Goal: Task Accomplishment & Management: Manage account settings

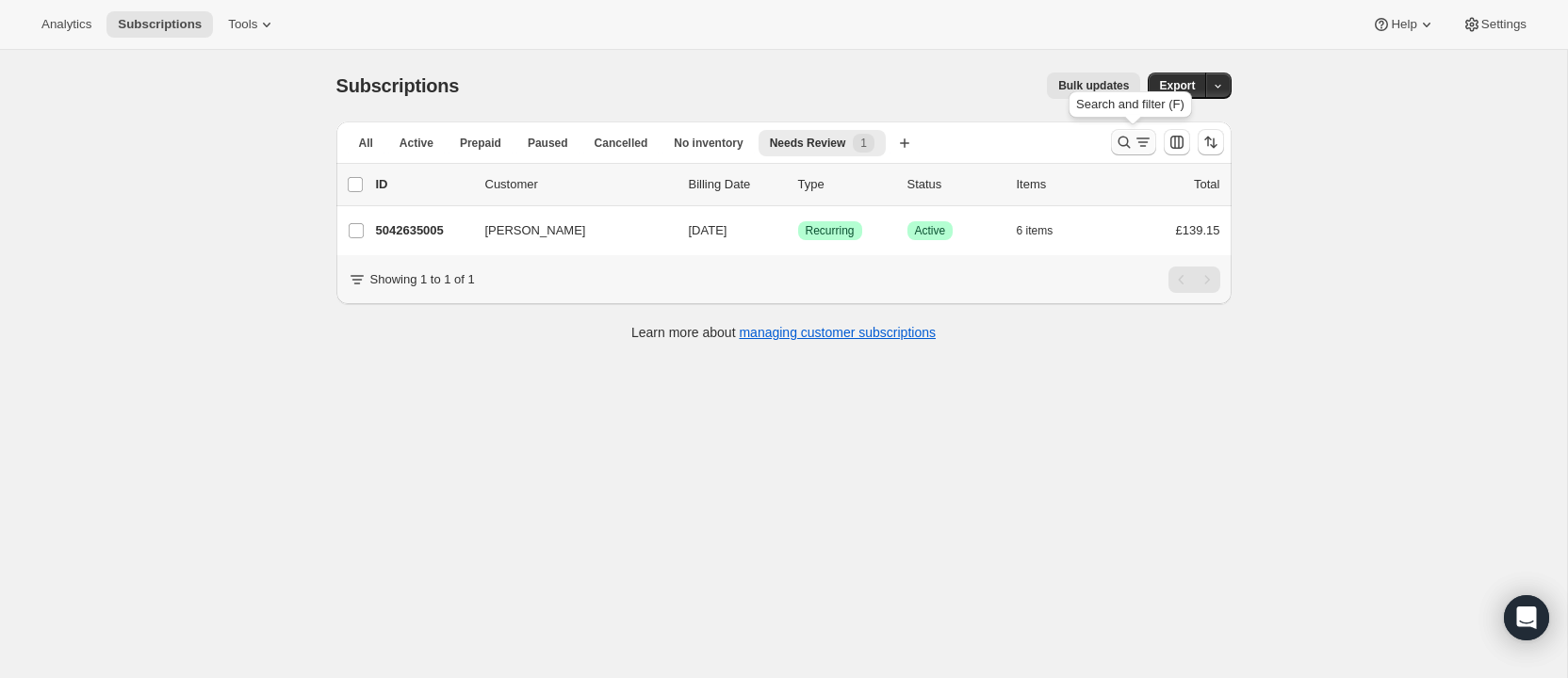
click at [1121, 137] on icon "Search and filter results" at bounding box center [1124, 142] width 19 height 19
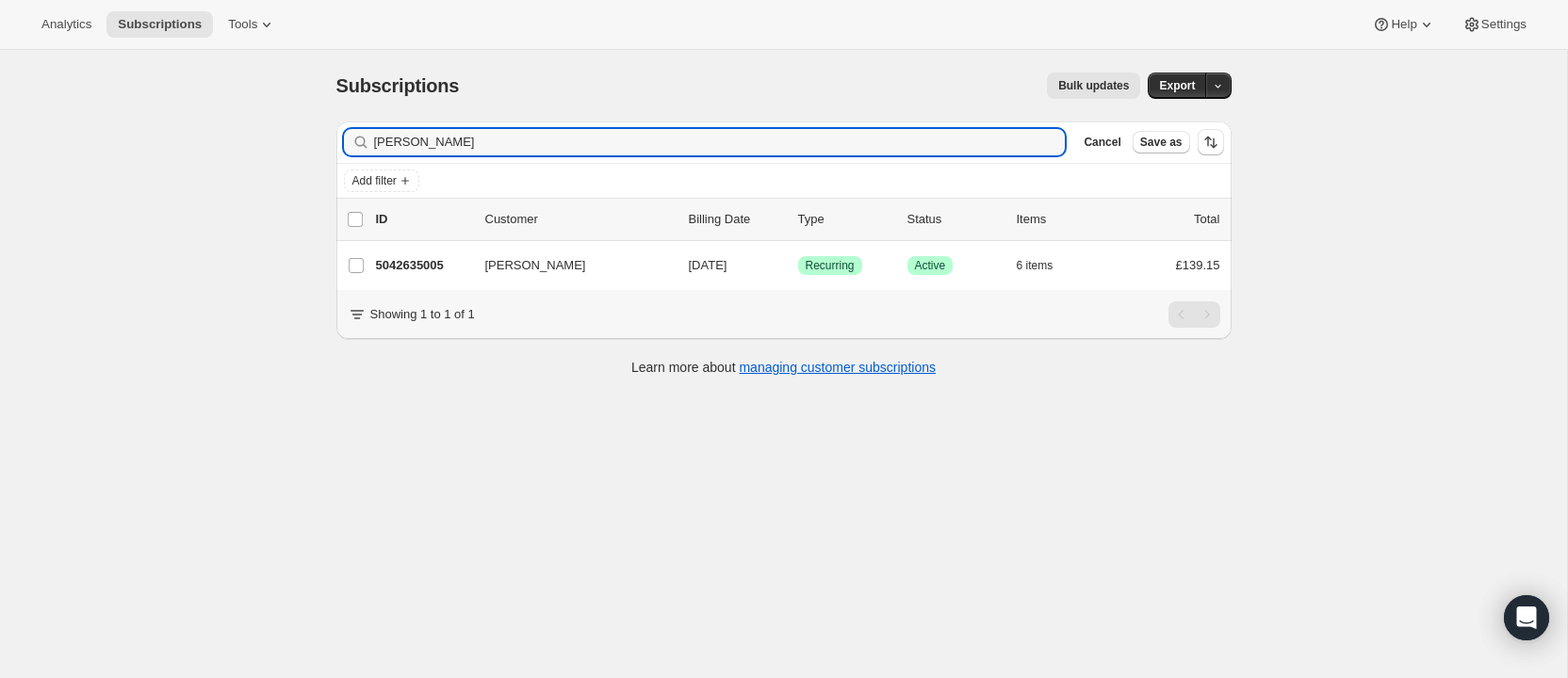
drag, startPoint x: 430, startPoint y: 143, endPoint x: 326, endPoint y: 130, distance: 104.8
click at [326, 130] on div "Filter subscribers [PERSON_NAME] Clear Cancel Save as Add filter 0 selected Upd…" at bounding box center [776, 251] width 910 height 289
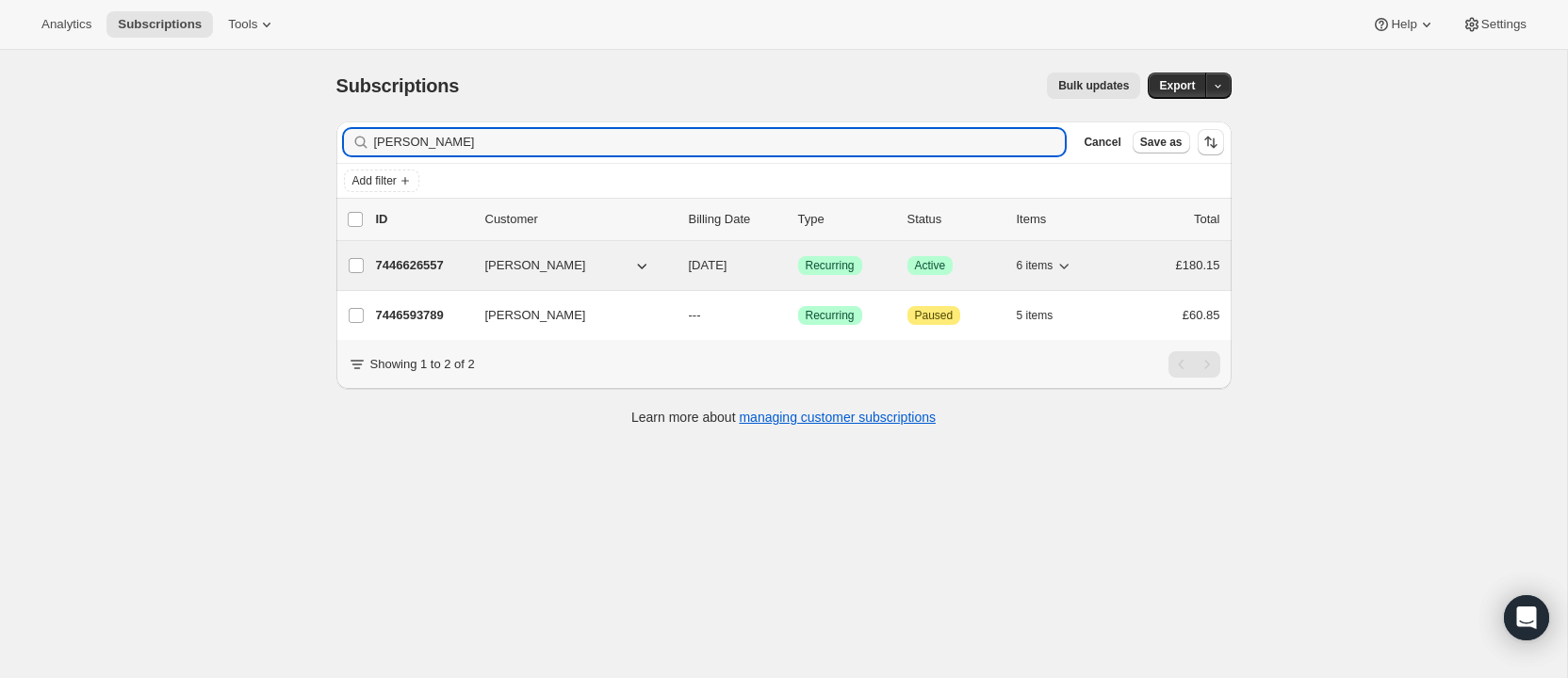
type input "[PERSON_NAME]"
click at [435, 258] on p "7446626557" at bounding box center [423, 266] width 94 height 19
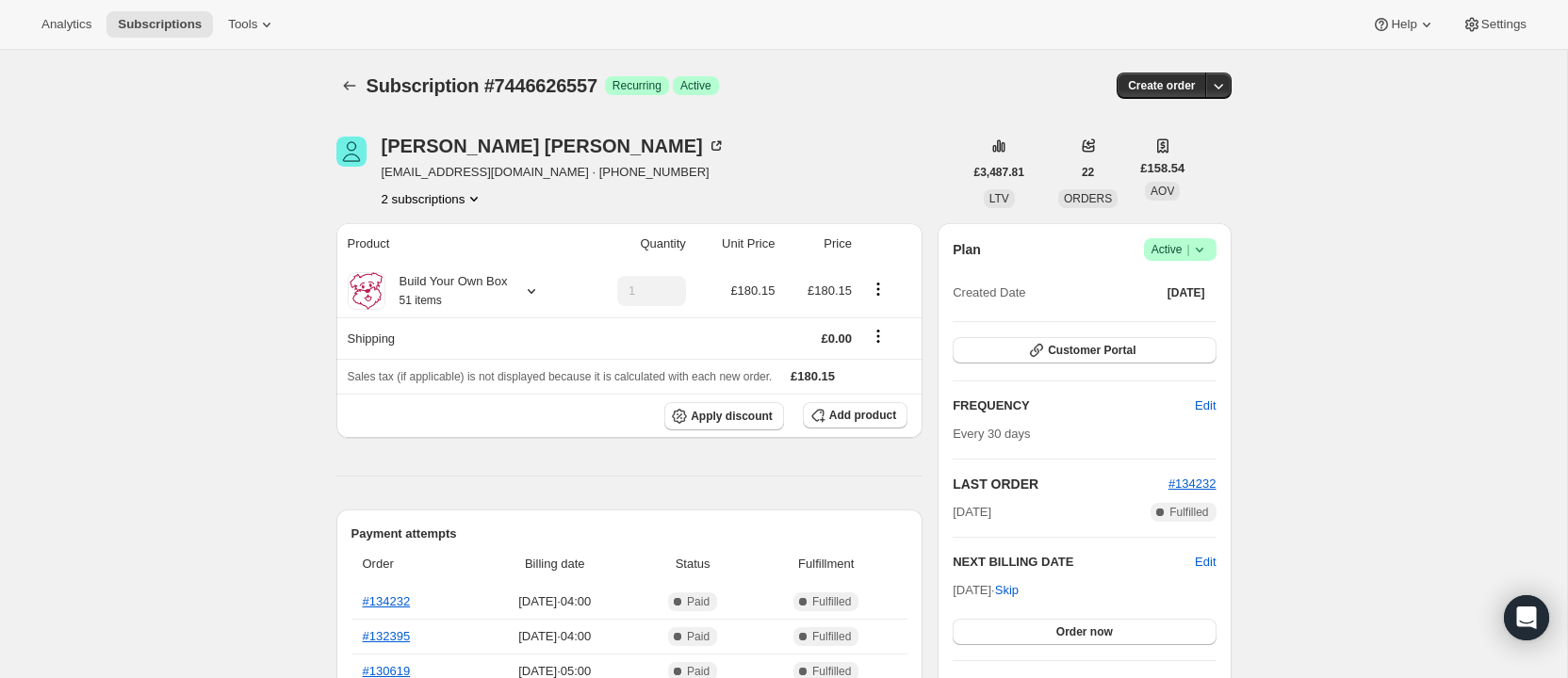
scroll to position [1, 0]
click at [533, 289] on icon at bounding box center [532, 290] width 19 height 19
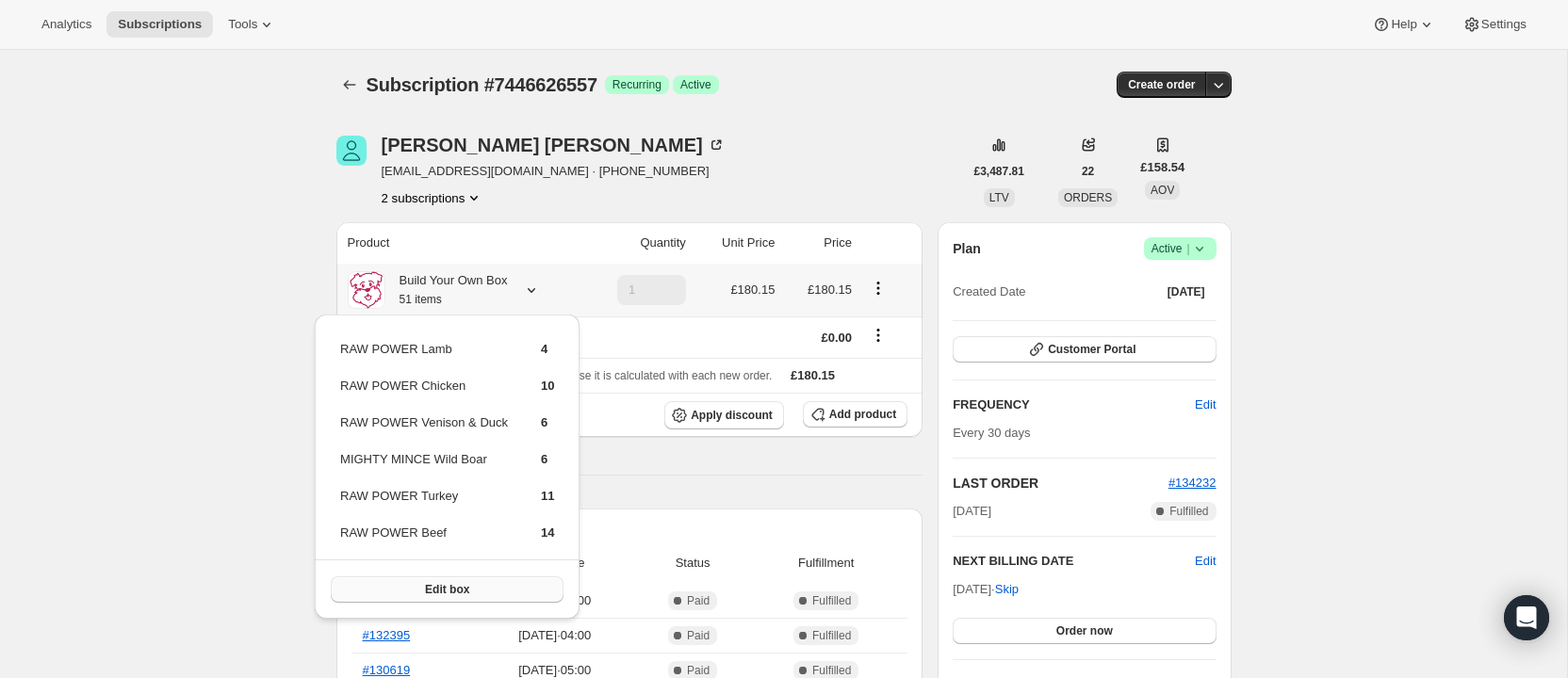
click at [501, 580] on button "Edit box" at bounding box center [447, 590] width 232 height 27
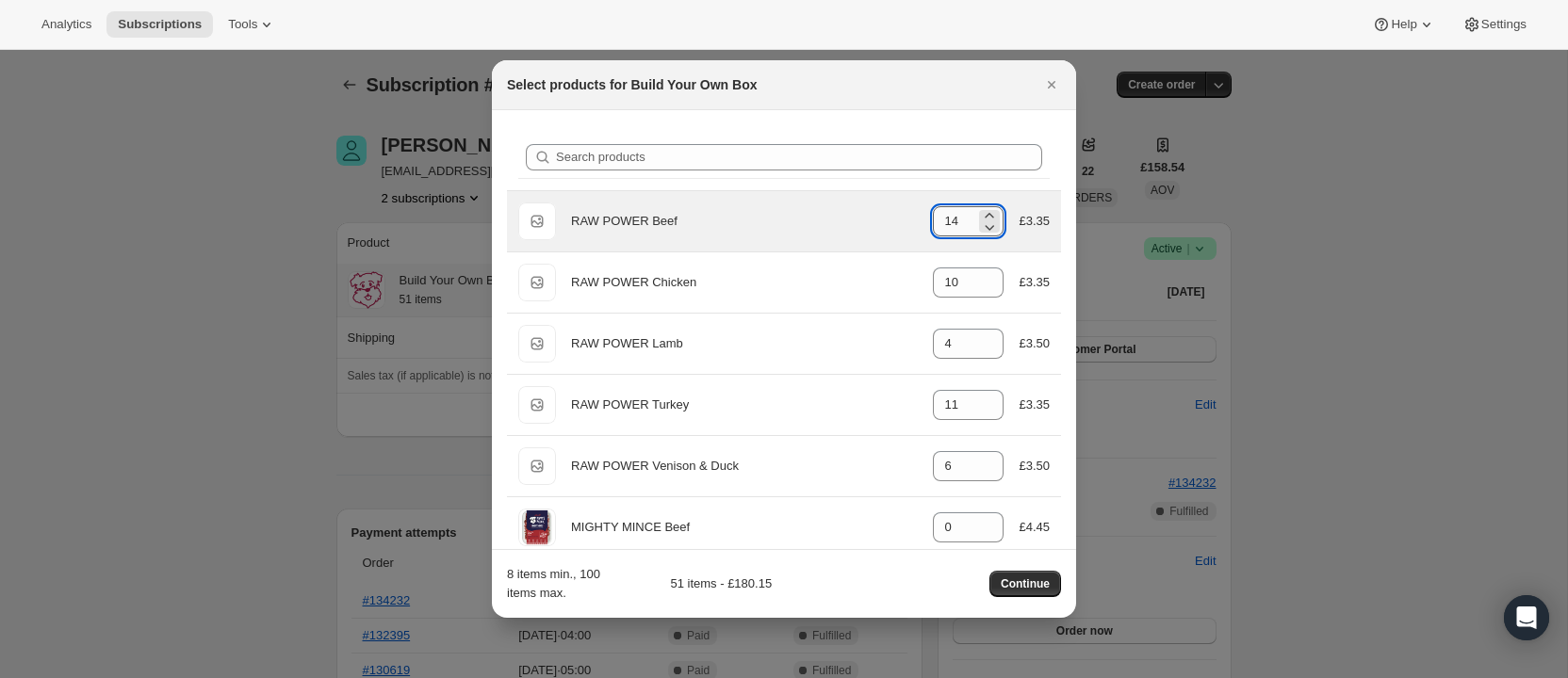
drag, startPoint x: 949, startPoint y: 220, endPoint x: 961, endPoint y: 220, distance: 12.0
click at [961, 220] on input "14" at bounding box center [954, 222] width 42 height 31
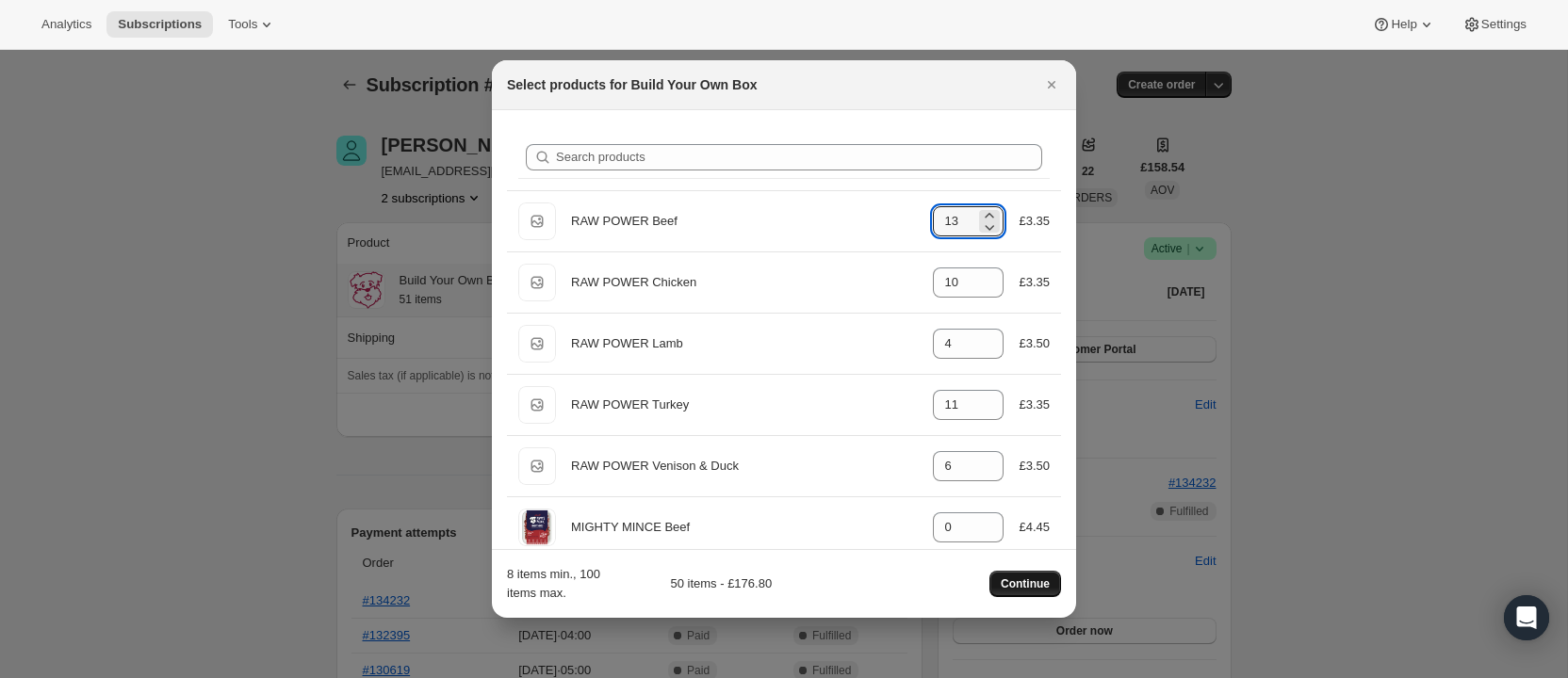
type input "13"
click at [1017, 579] on span "Continue" at bounding box center [1025, 584] width 49 height 15
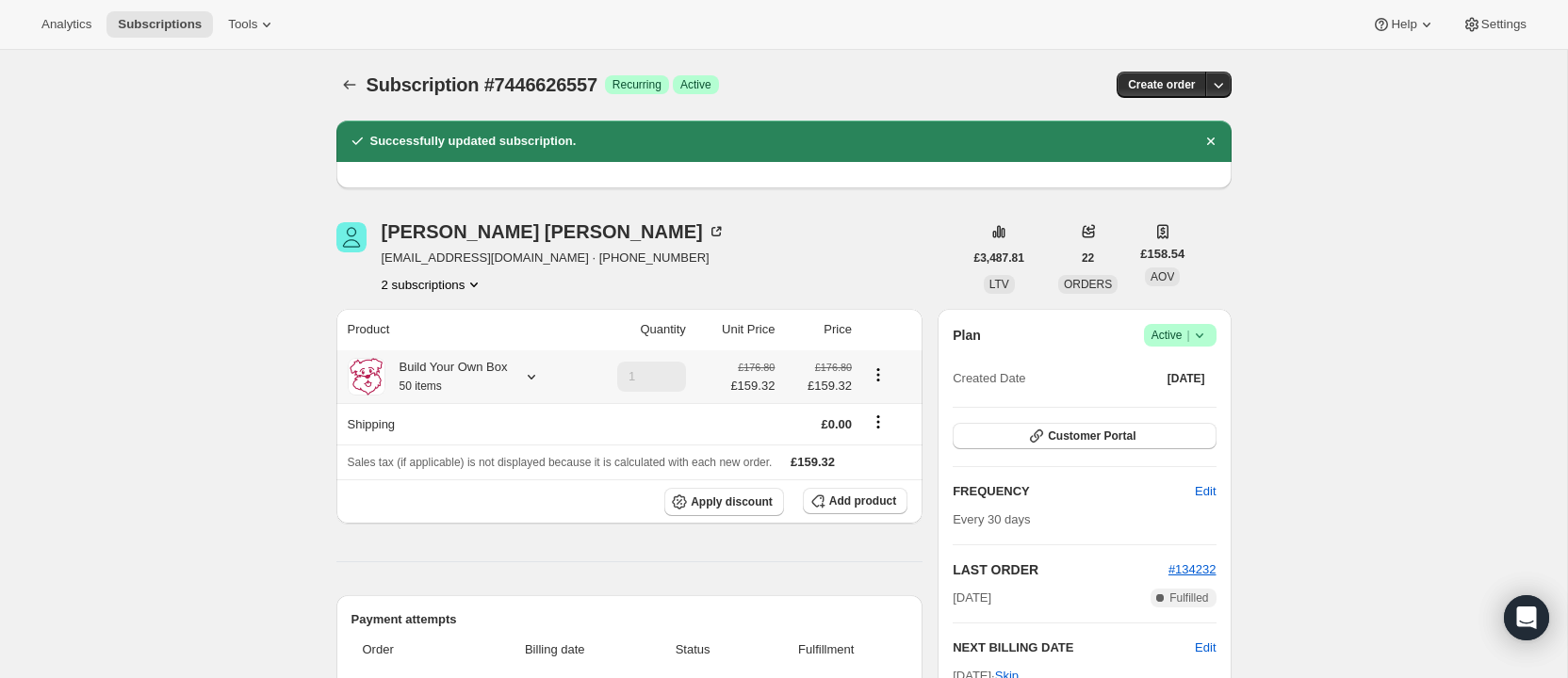
click at [534, 376] on icon at bounding box center [532, 377] width 19 height 19
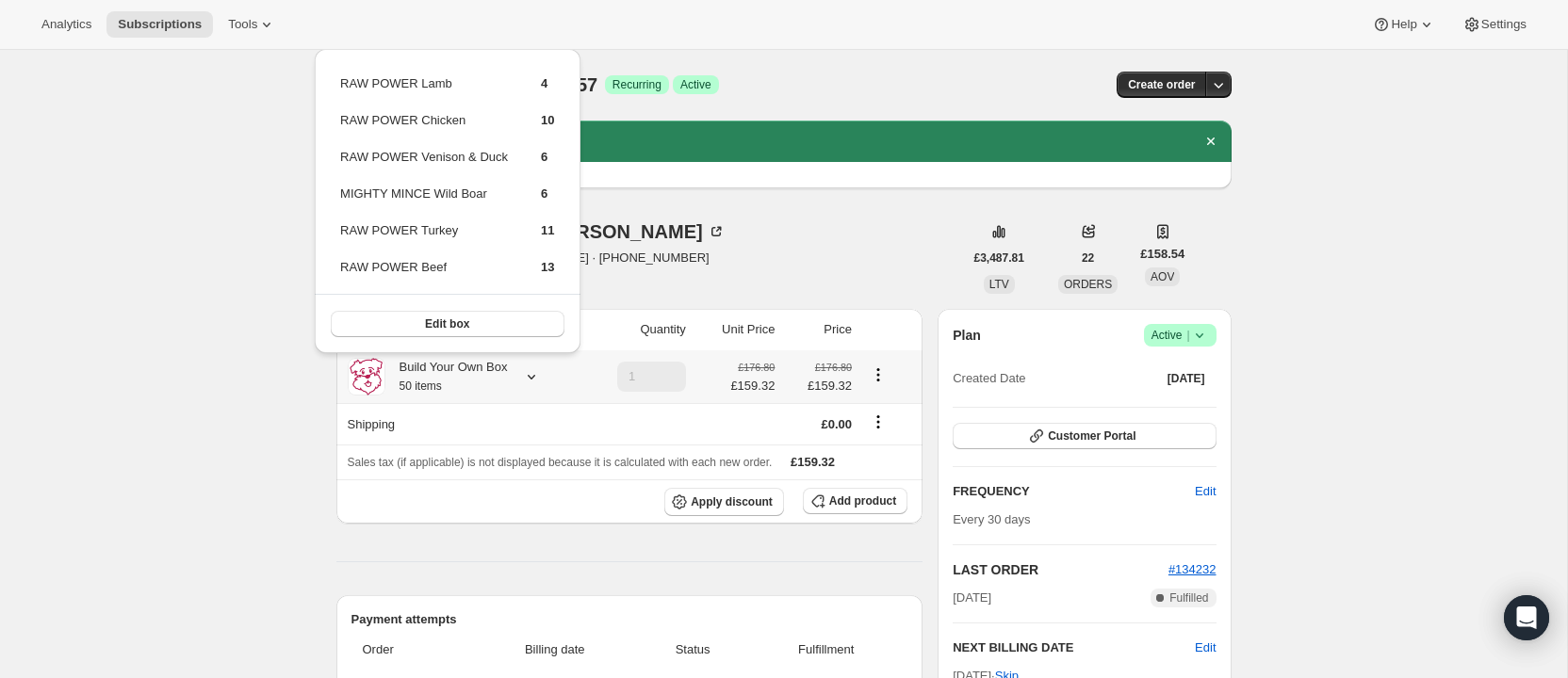
drag, startPoint x: 326, startPoint y: 67, endPoint x: 566, endPoint y: 258, distance: 306.7
click at [569, 260] on div "RAW POWER Lamb 4 RAW POWER Chicken 10 RAW POWER Venison & Duck 6 MIGHTY MINCE W…" at bounding box center [447, 201] width 265 height 304
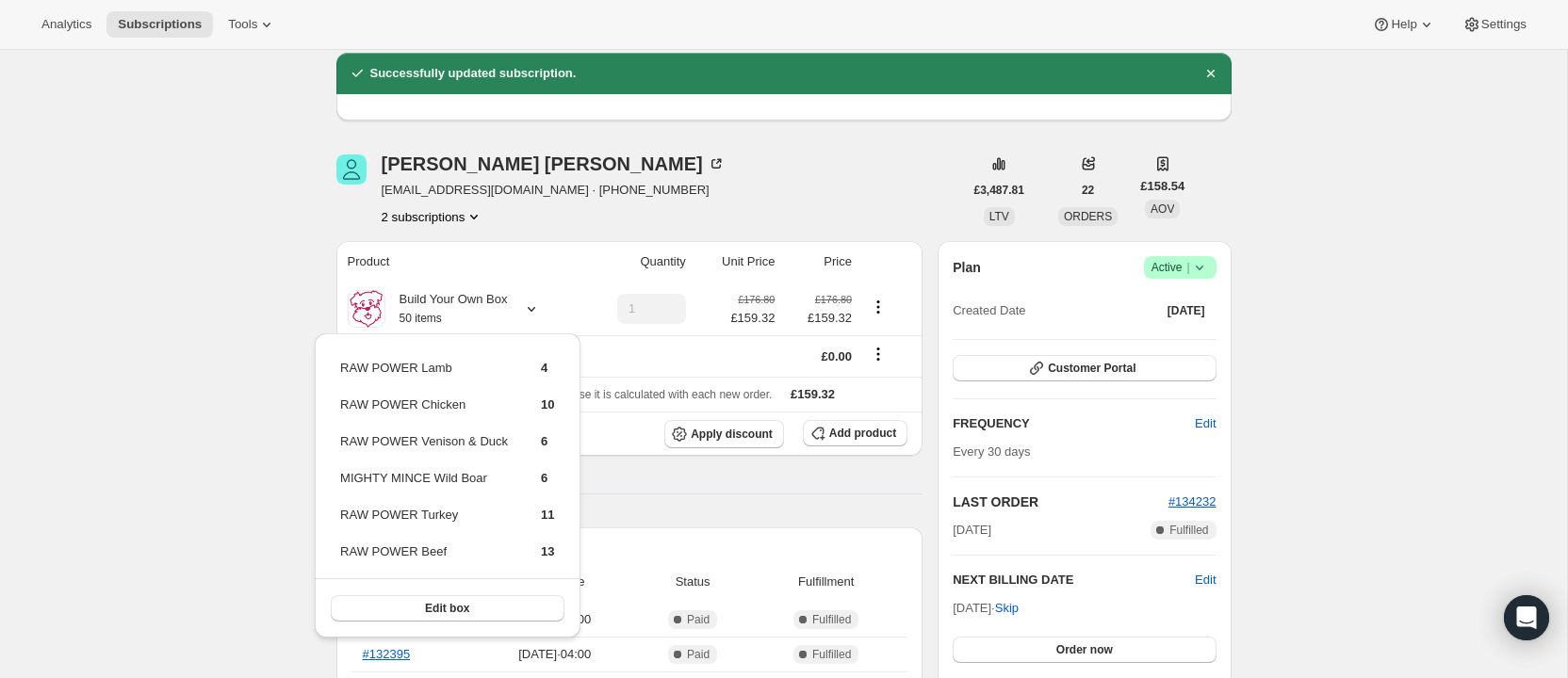
scroll to position [101, 0]
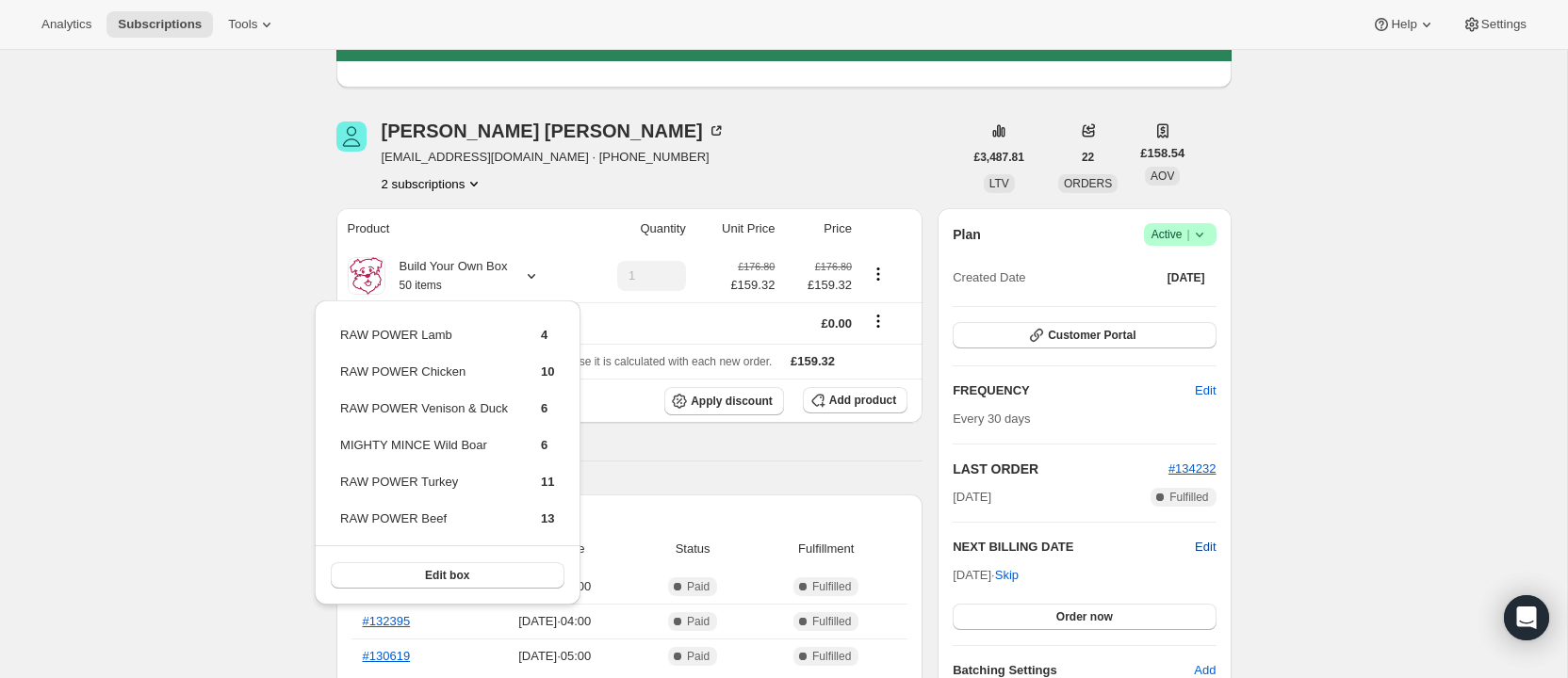
click at [1201, 544] on span "Edit" at bounding box center [1205, 547] width 21 height 19
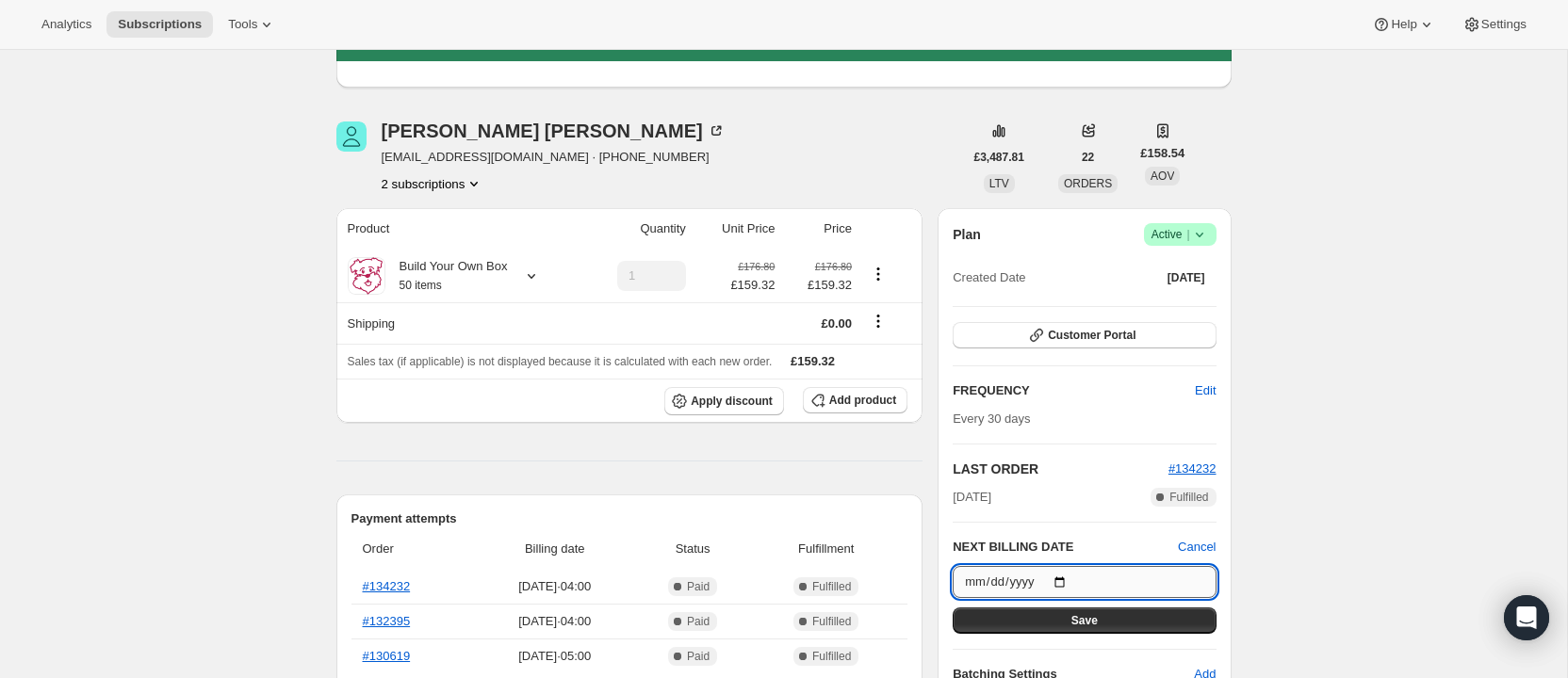
click at [1067, 580] on input "[DATE]" at bounding box center [1084, 581] width 263 height 32
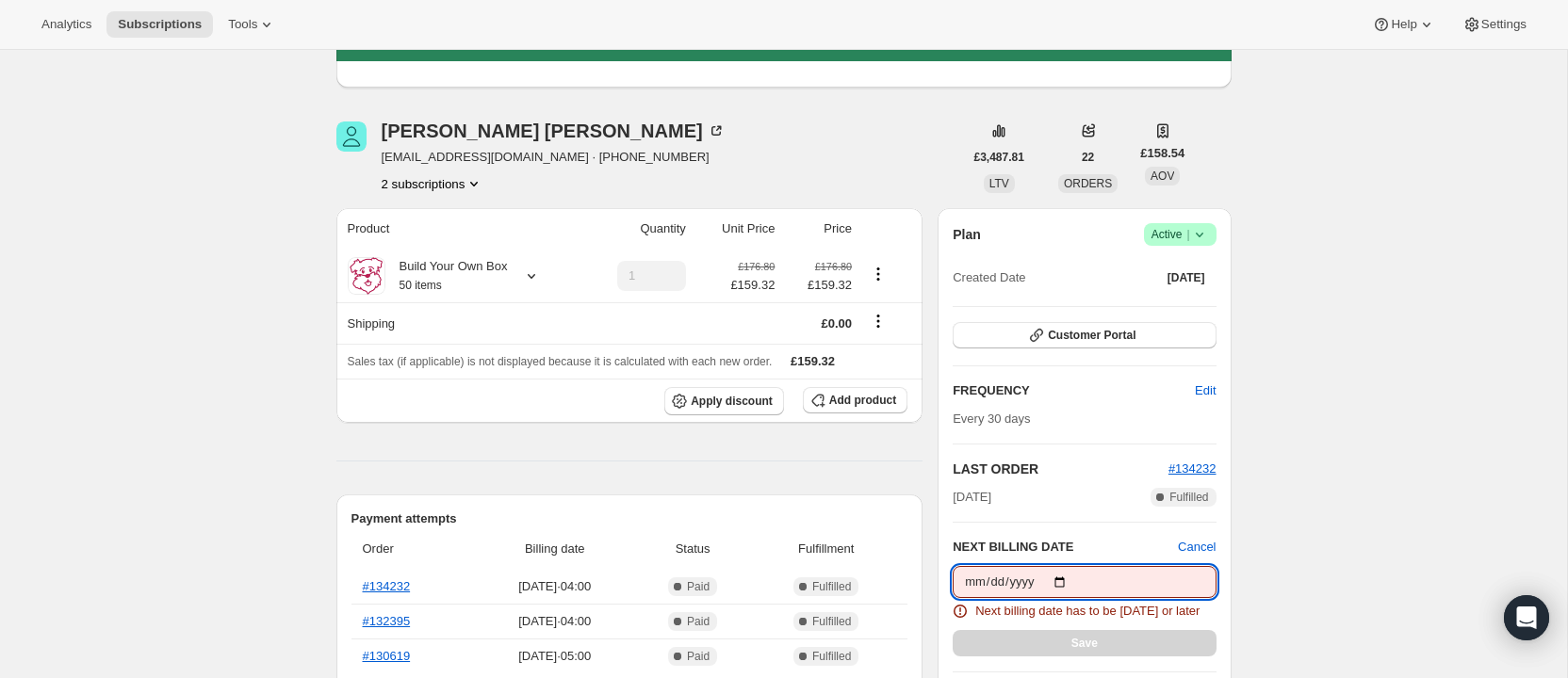
type input "[DATE]"
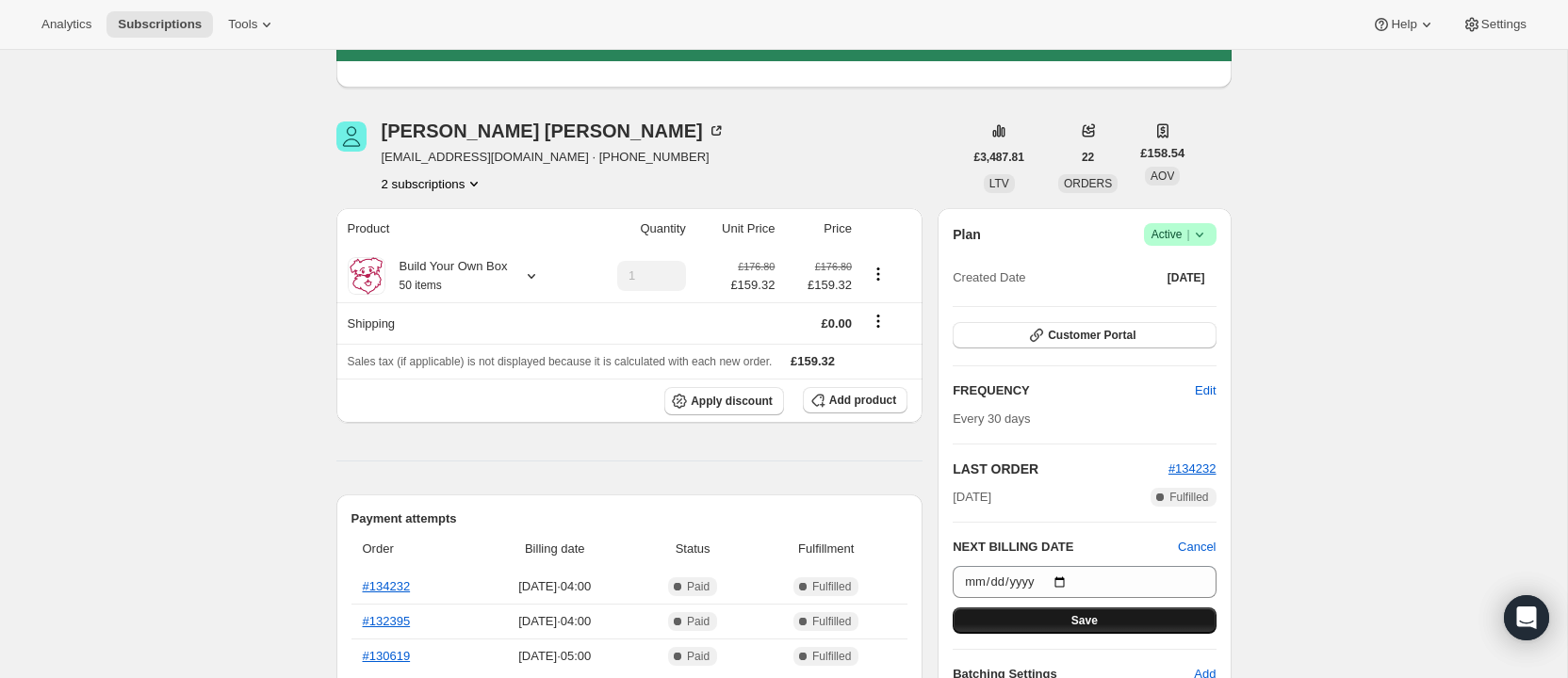
click at [1061, 616] on button "Save" at bounding box center [1084, 621] width 263 height 27
